Goal: Information Seeking & Learning: Learn about a topic

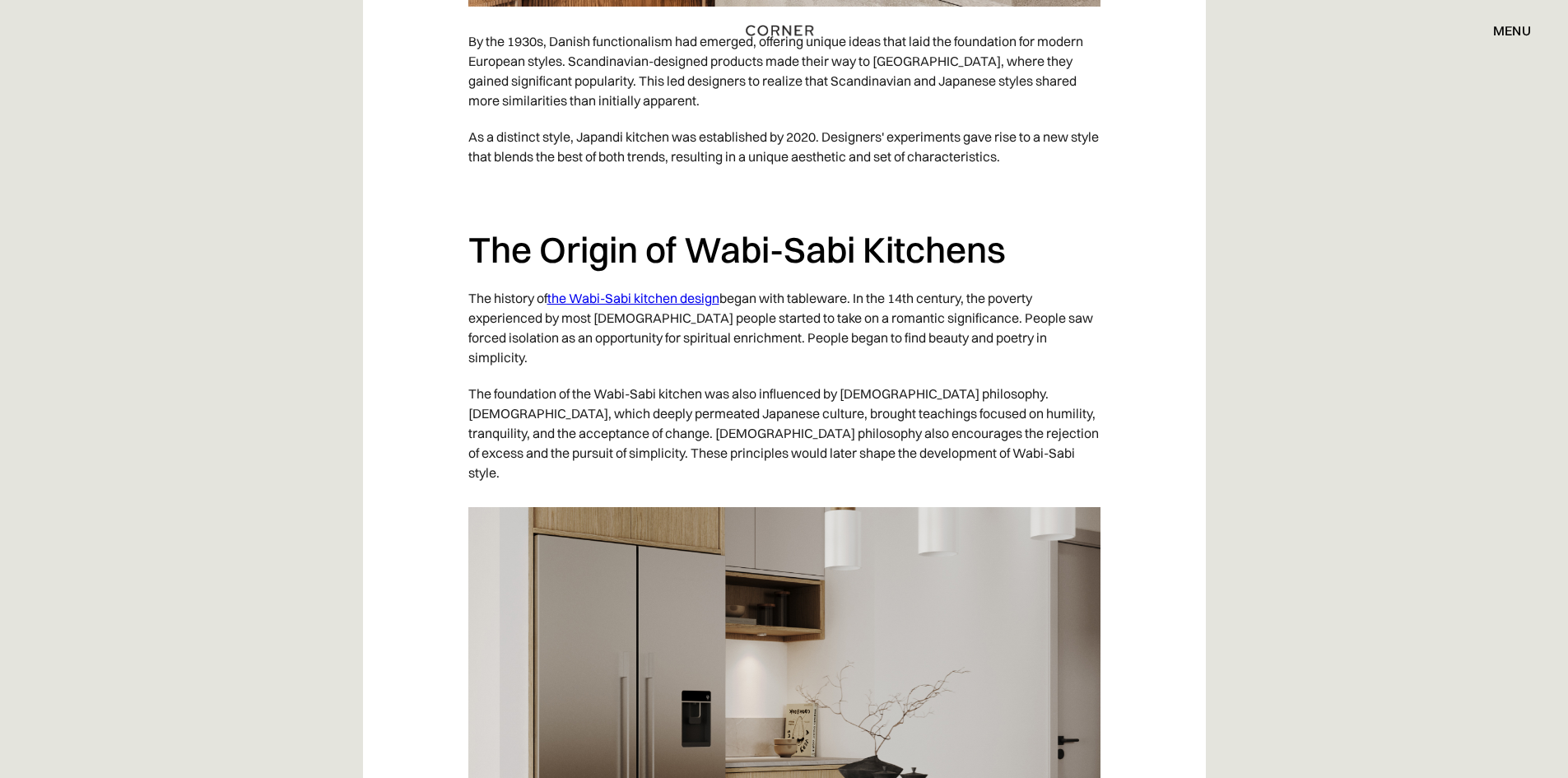
scroll to position [1400, 0]
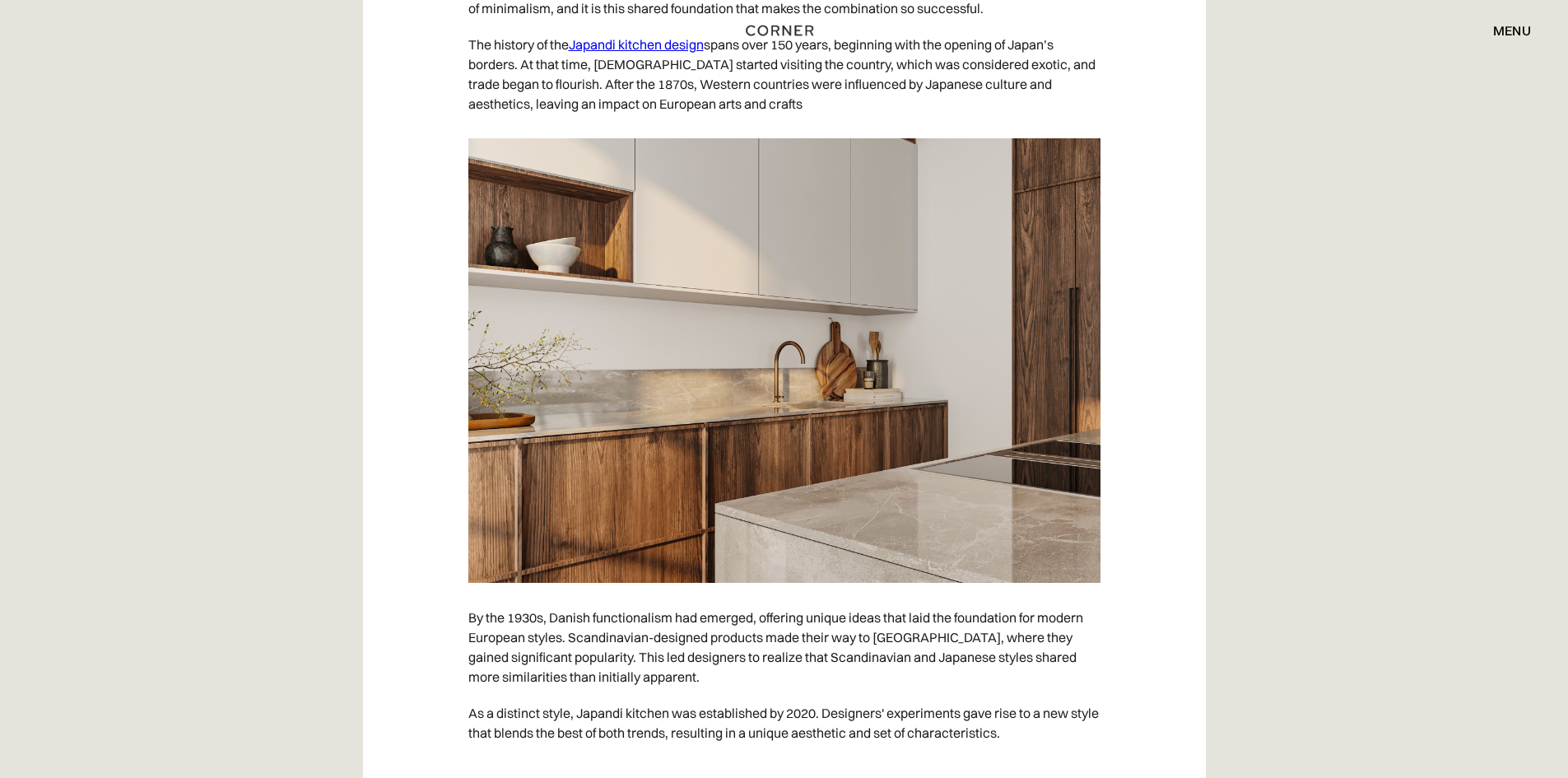
click at [1499, 27] on div "menu" at bounding box center [1511, 30] width 38 height 14
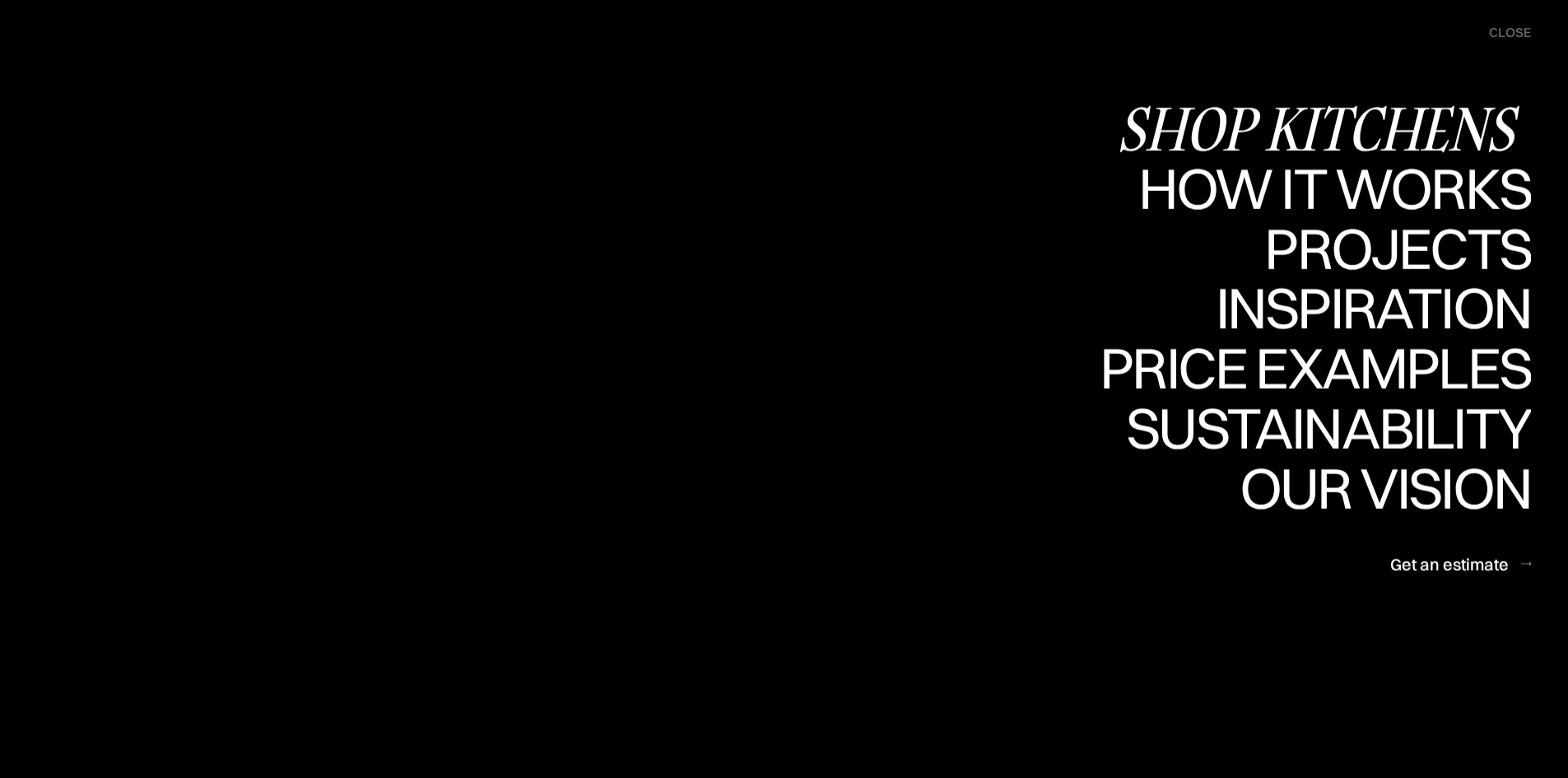
click at [1412, 121] on div "Shop Kitchens" at bounding box center [1323, 128] width 414 height 58
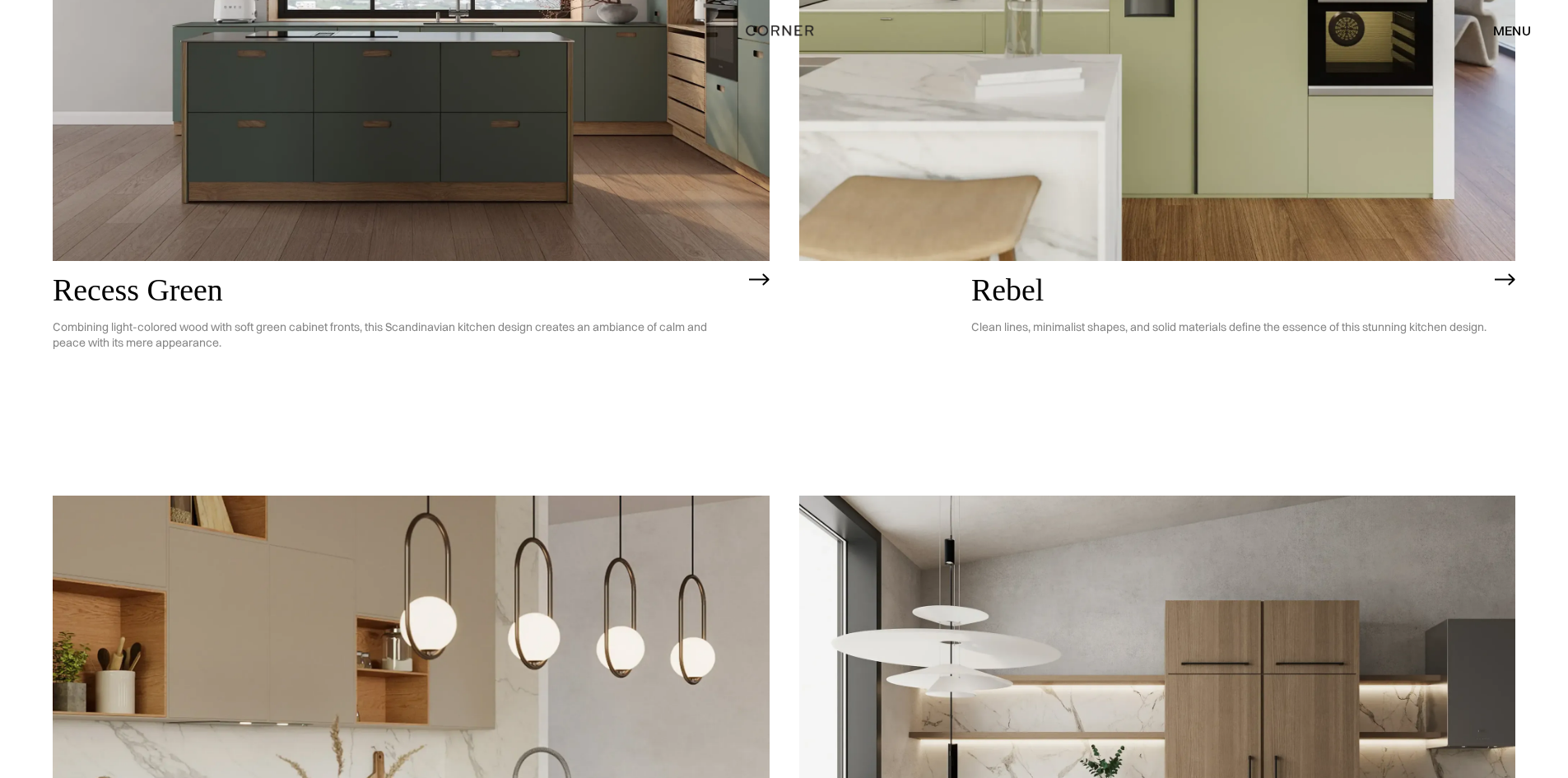
scroll to position [3458, 0]
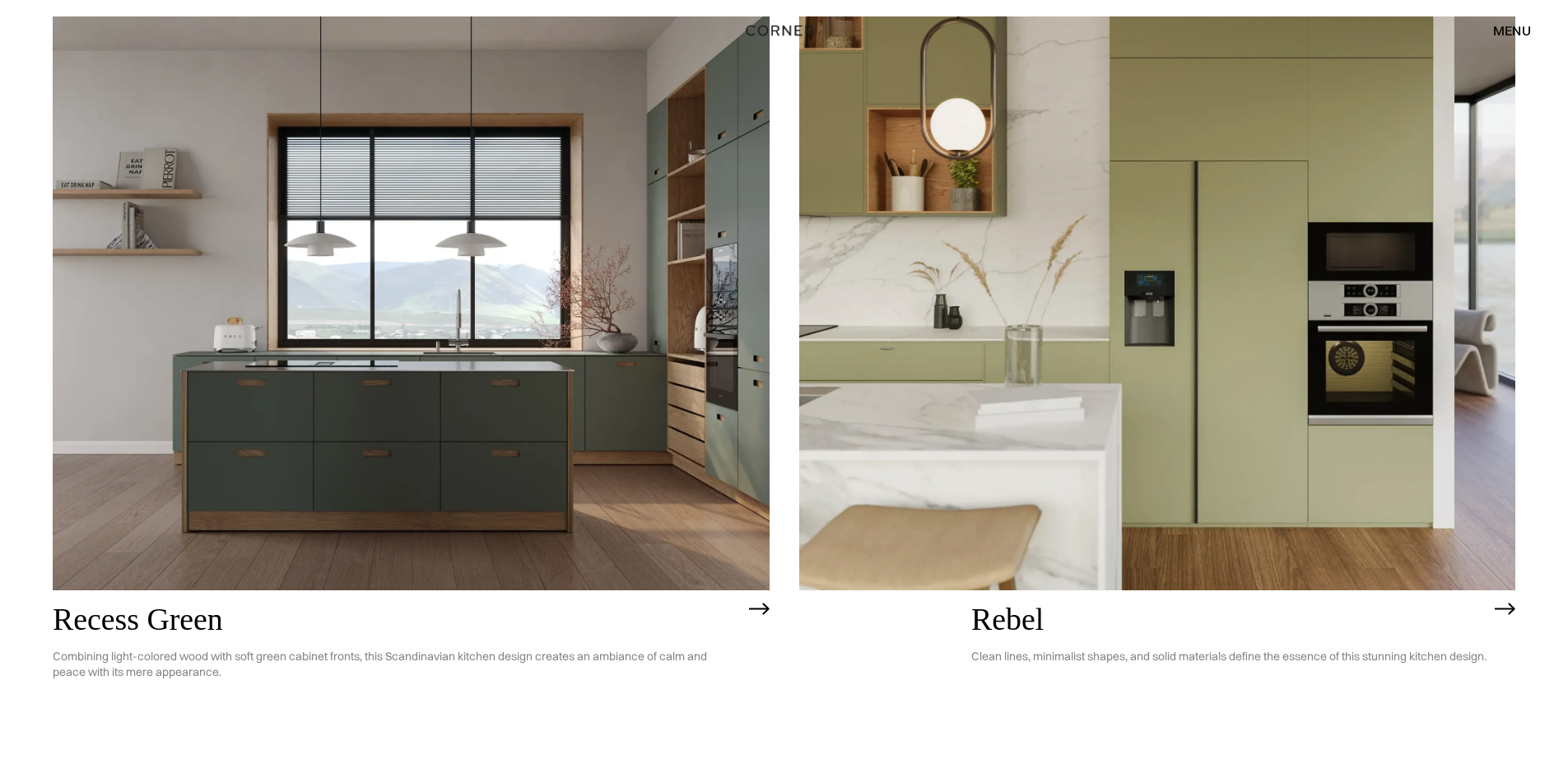
click at [1156, 272] on img at bounding box center [1158, 303] width 717 height 573
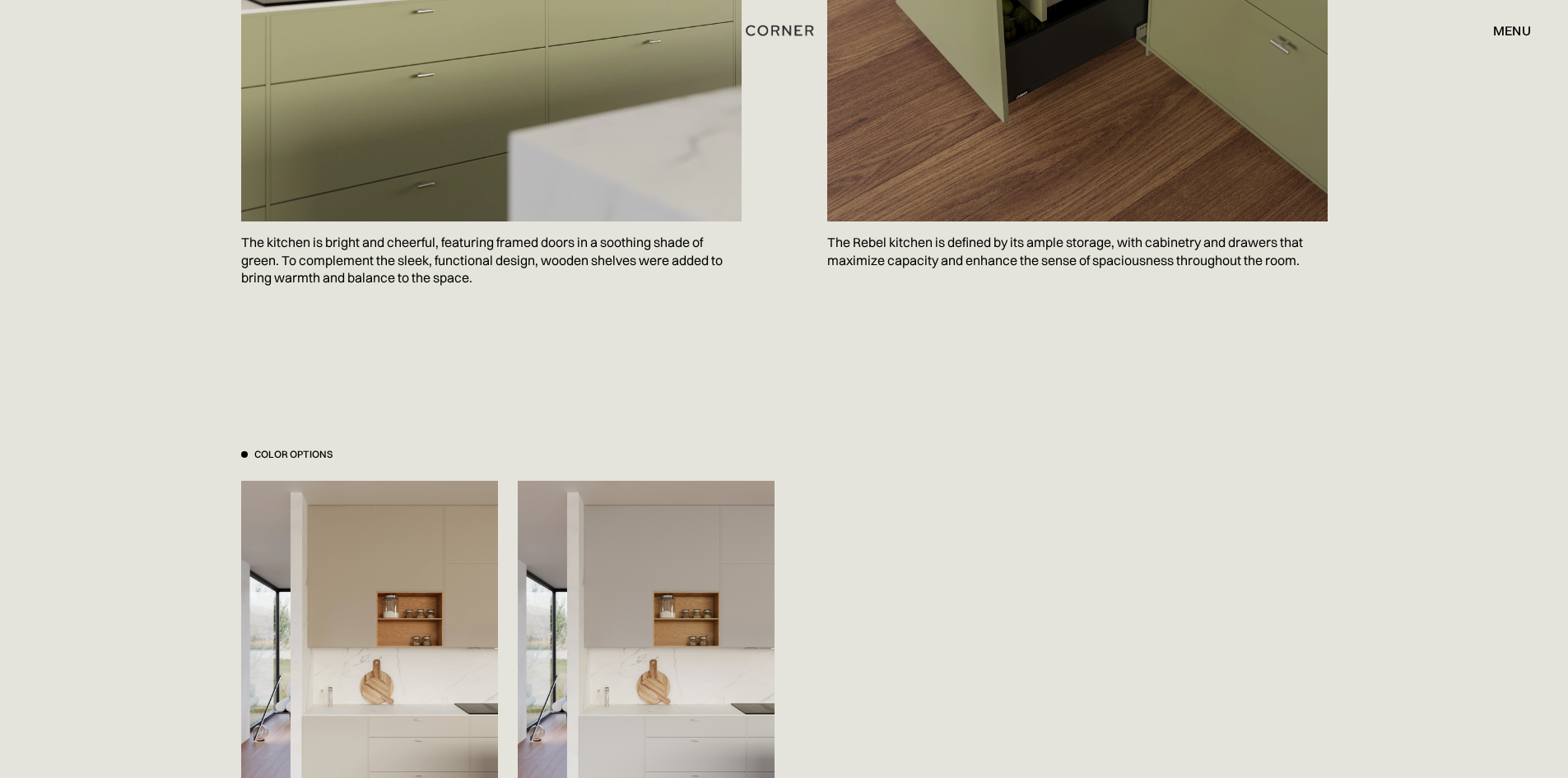
scroll to position [1482, 0]
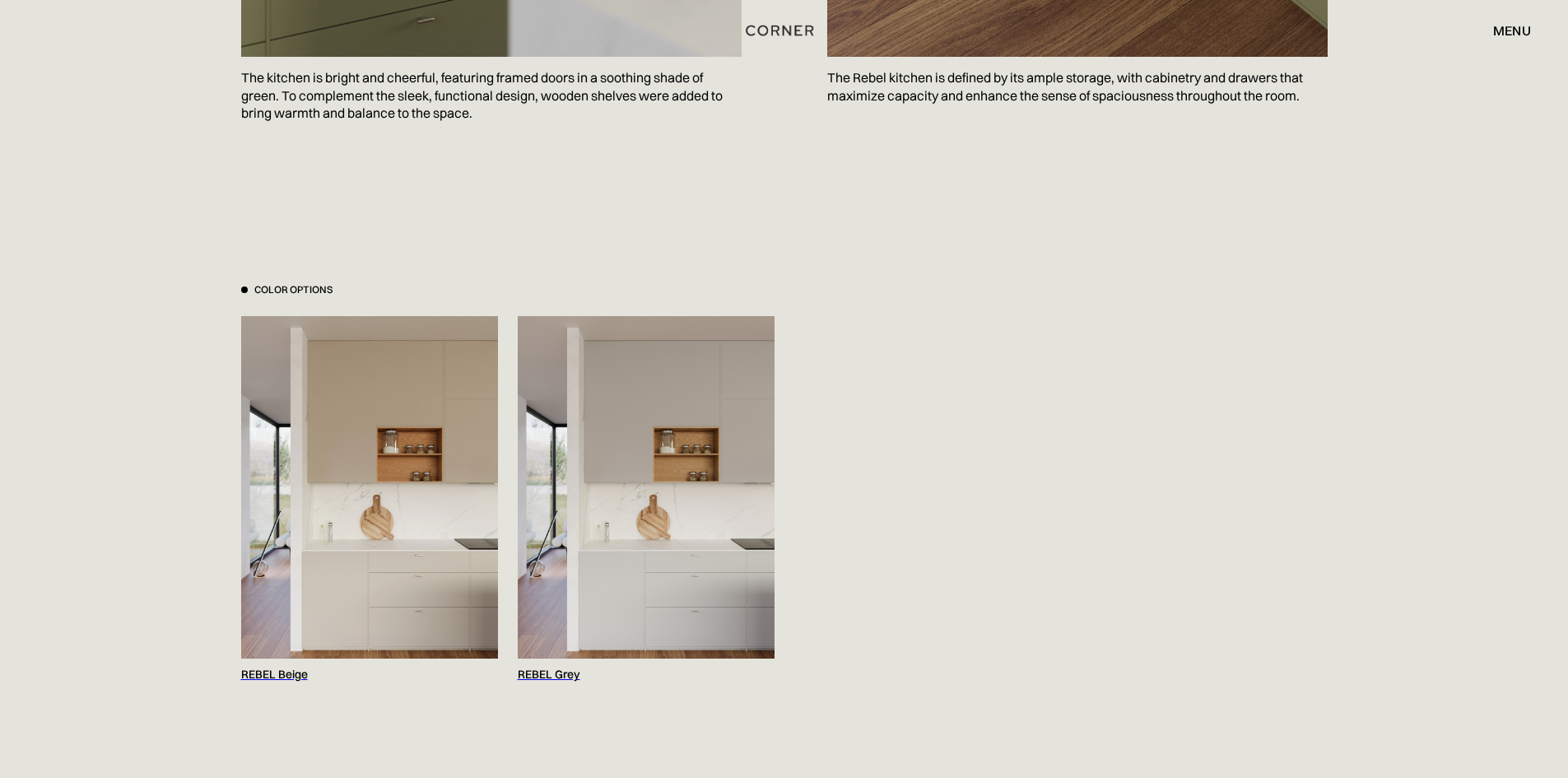
click at [648, 495] on img at bounding box center [645, 486] width 256 height 342
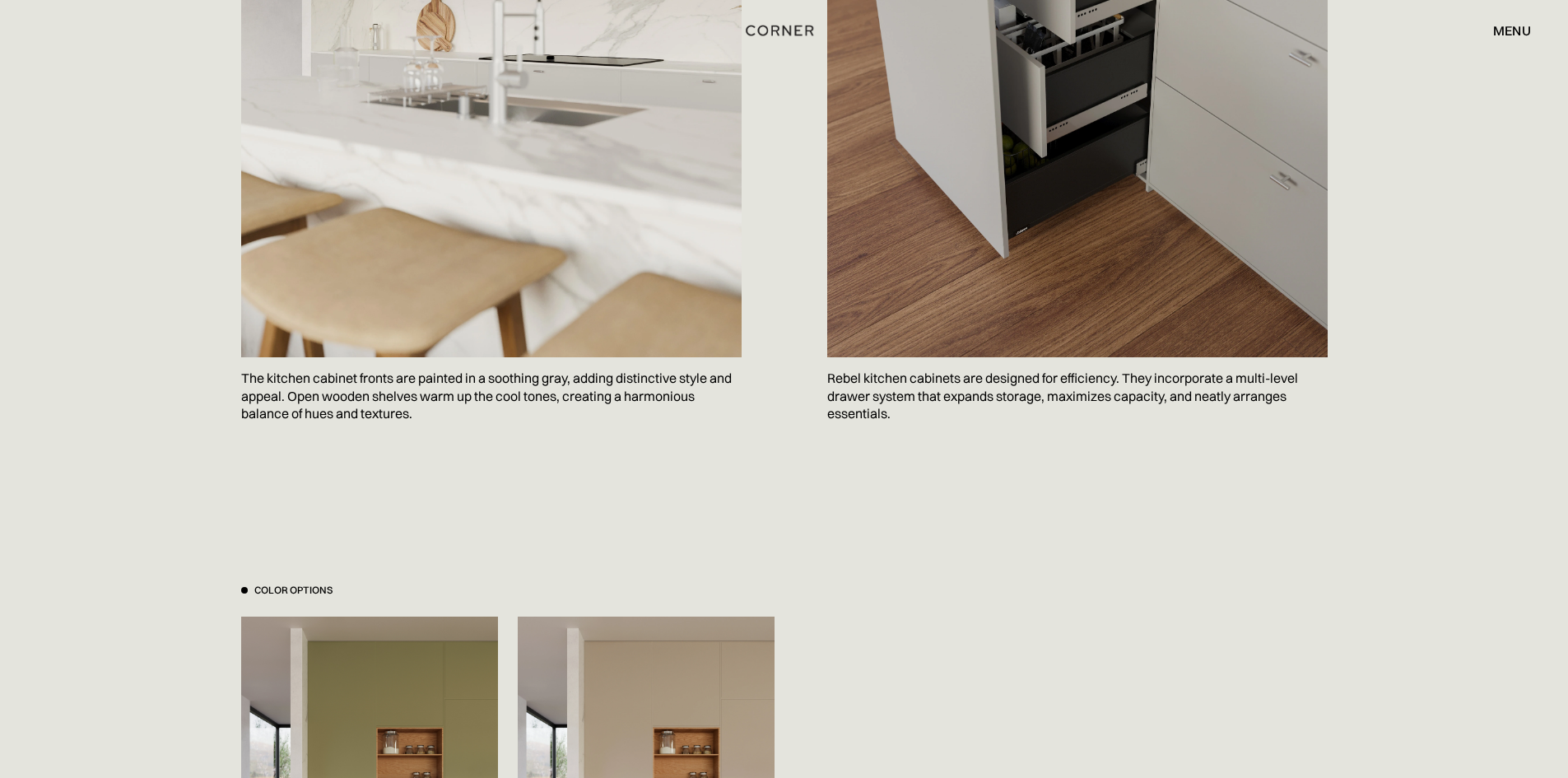
scroll to position [1564, 0]
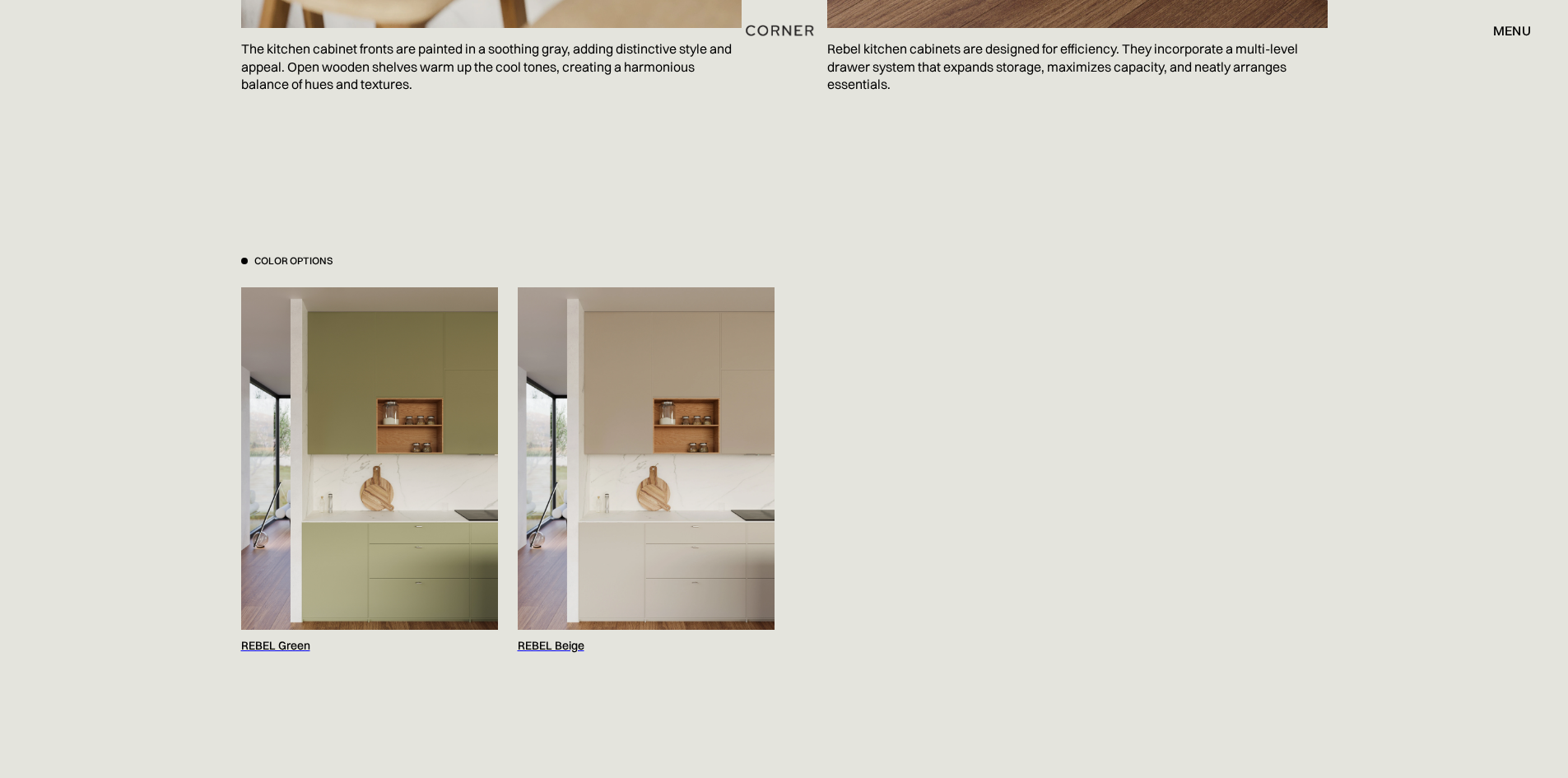
click at [357, 477] on img at bounding box center [368, 458] width 256 height 342
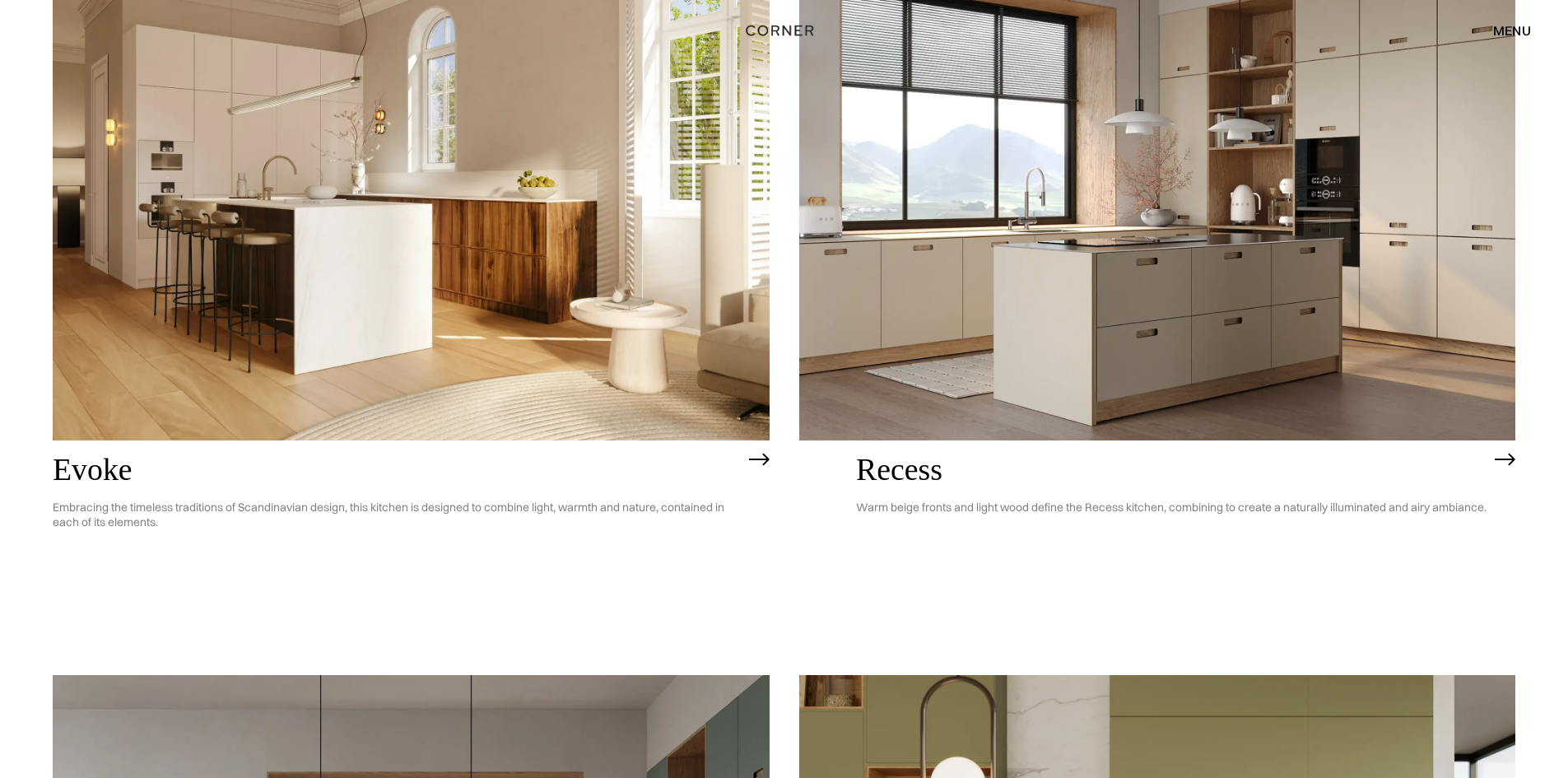
scroll to position [2717, 0]
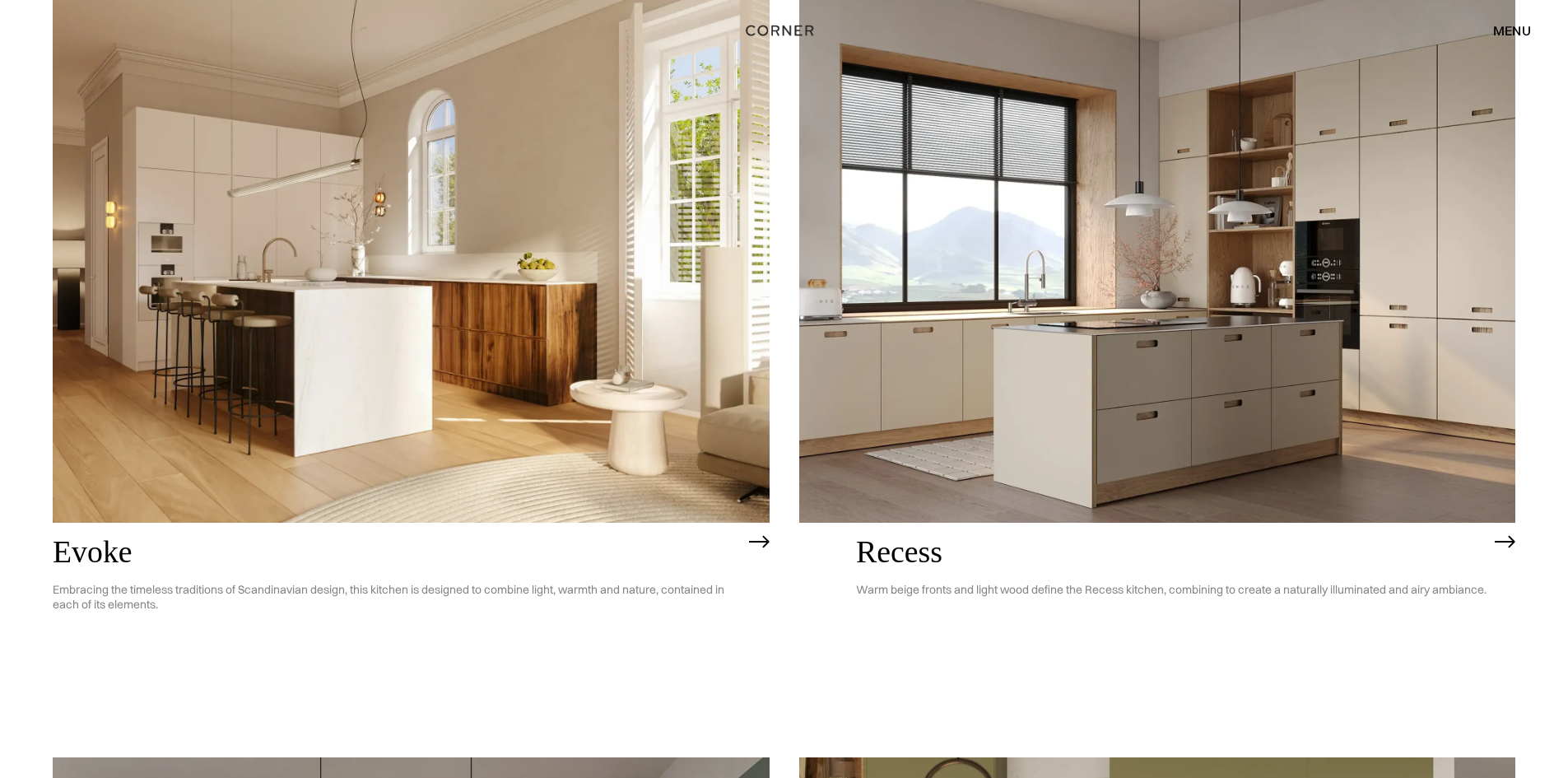
click at [426, 292] on img at bounding box center [411, 236] width 717 height 573
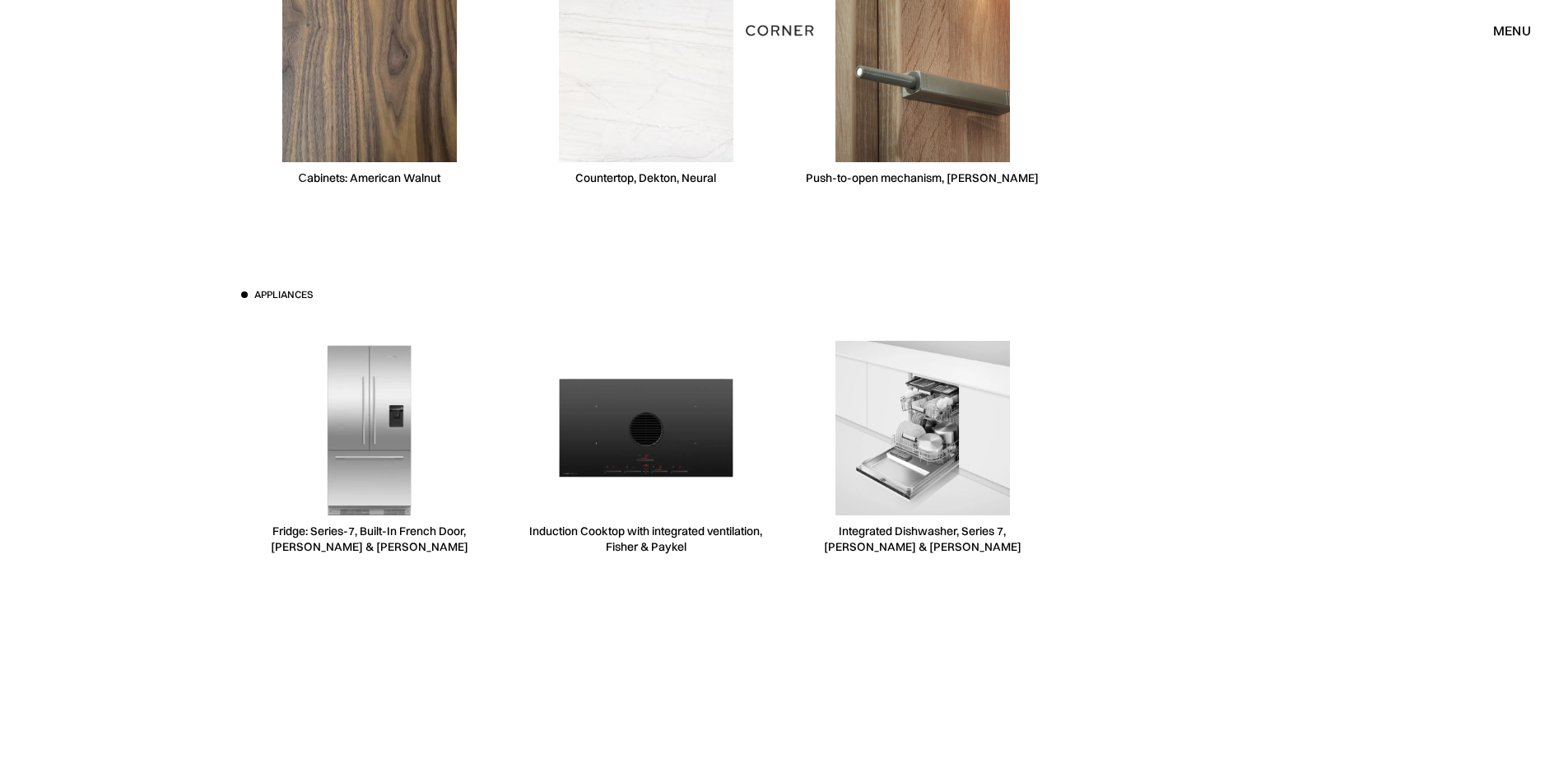
scroll to position [3951, 0]
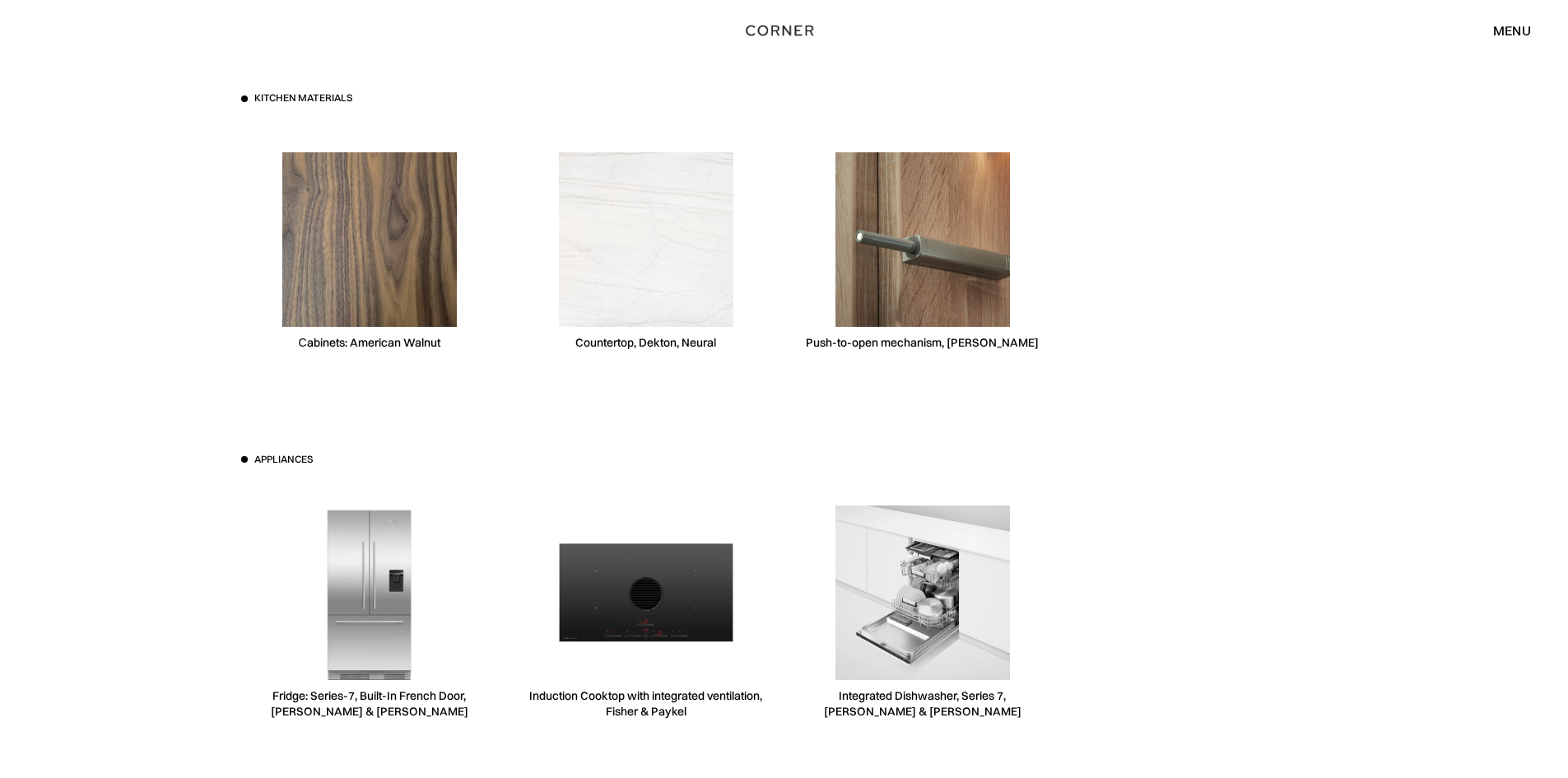
click at [377, 570] on img at bounding box center [369, 592] width 174 height 175
click at [370, 654] on img at bounding box center [369, 592] width 174 height 175
click at [624, 612] on img at bounding box center [645, 592] width 174 height 175
click at [956, 581] on img at bounding box center [922, 592] width 174 height 175
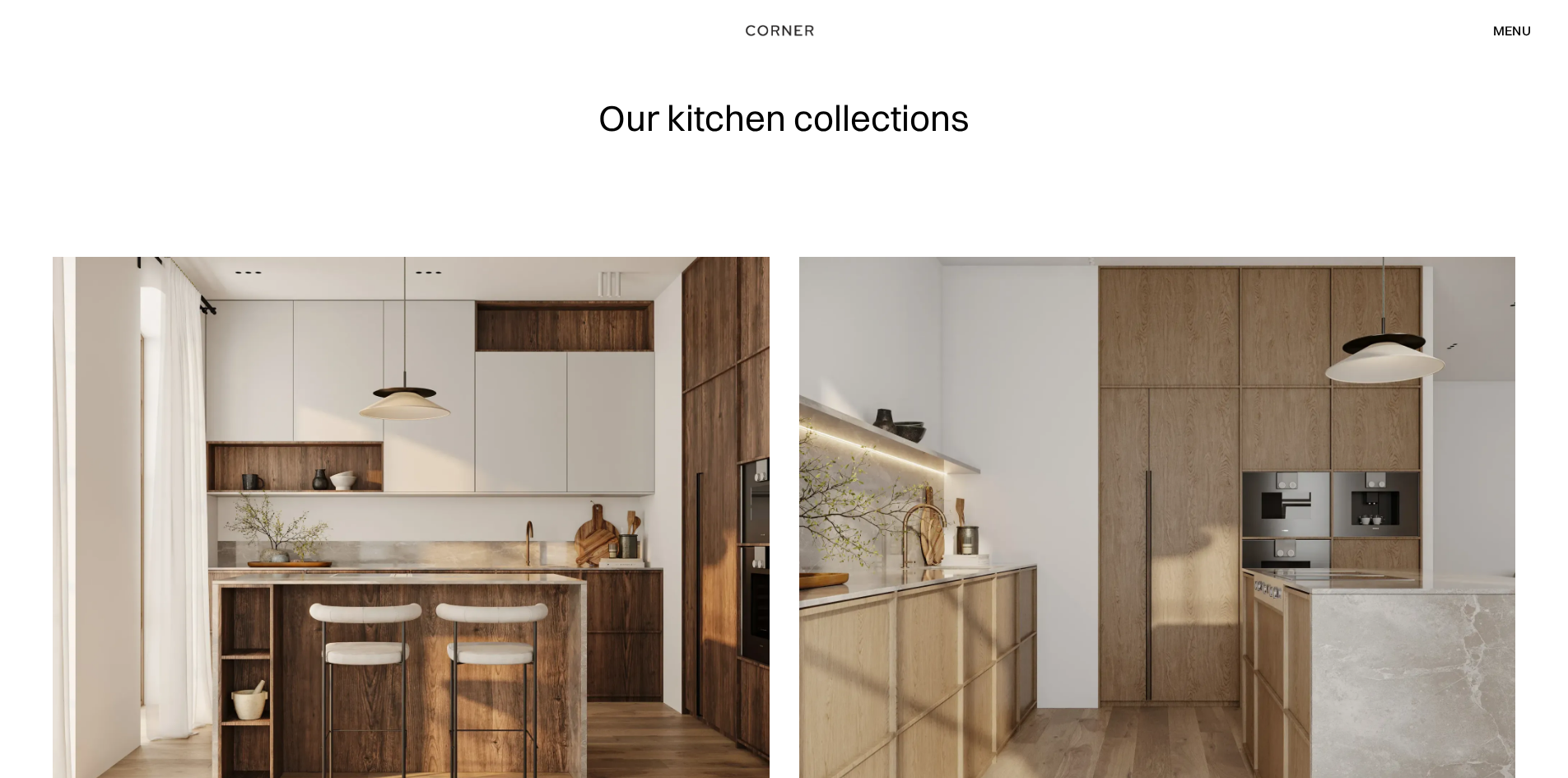
scroll to position [2717, 0]
